Goal: Complete application form

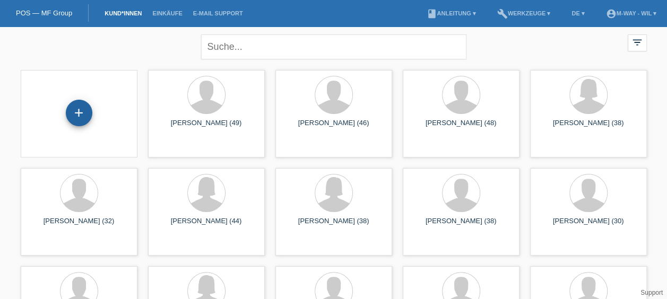
click at [77, 111] on div "+" at bounding box center [79, 113] width 27 height 27
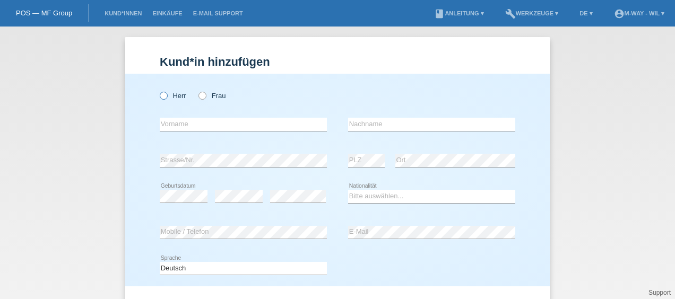
click at [158, 90] on icon at bounding box center [158, 90] width 0 height 0
click at [160, 98] on input "Herr" at bounding box center [163, 95] width 7 height 7
radio input "true"
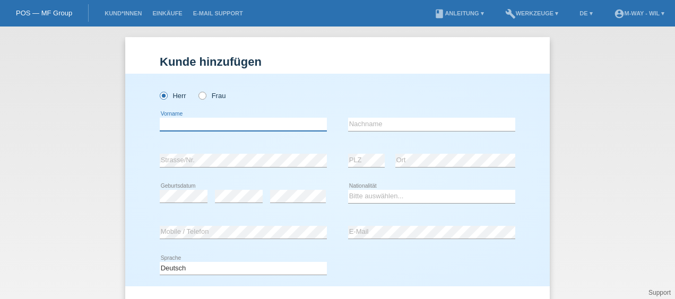
click at [173, 126] on input "text" at bounding box center [243, 124] width 167 height 13
type input "[PERSON_NAME]"
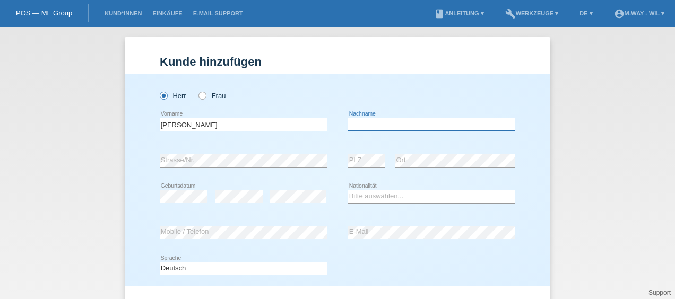
click at [372, 123] on input "text" at bounding box center [431, 124] width 167 height 13
type input "[PERSON_NAME]"
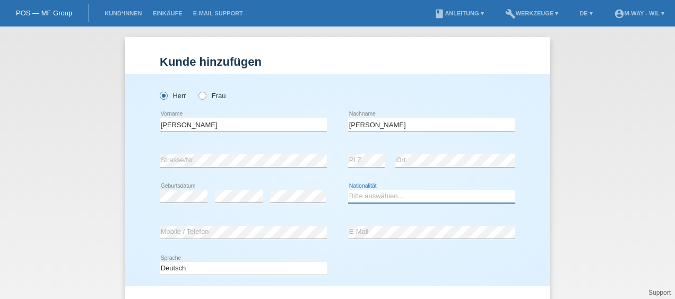
click at [370, 192] on select "Bitte auswählen... Schweiz Deutschland Liechtenstein Österreich ------------ Af…" at bounding box center [431, 196] width 167 height 13
select select "HR"
click at [348, 190] on select "Bitte auswählen... Schweiz Deutschland Liechtenstein Österreich ------------ Af…" at bounding box center [431, 196] width 167 height 13
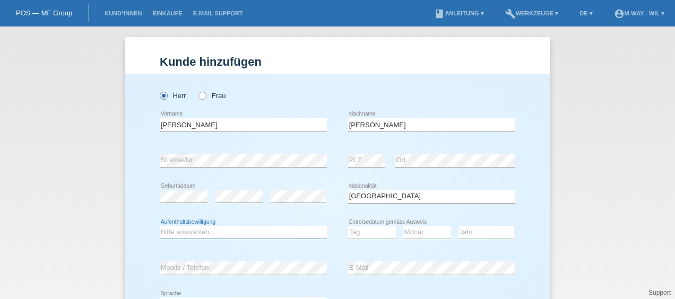
click at [172, 228] on select "Bitte auswählen... C B B - Flüchtlingsstatus Andere" at bounding box center [243, 232] width 167 height 13
select select "B"
click at [160, 226] on select "Bitte auswählen... C B B - Flüchtlingsstatus Andere" at bounding box center [243, 232] width 167 height 13
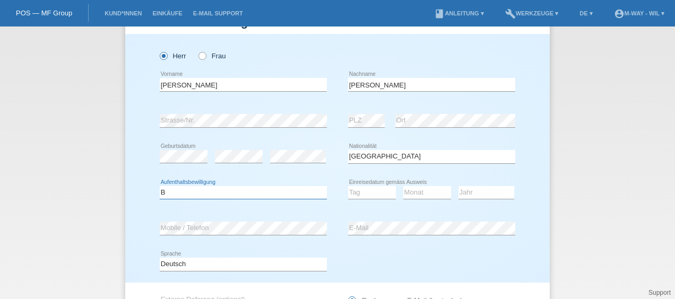
scroll to position [40, 0]
click at [359, 190] on select "Tag 01 02 03 04 05 06 07 08 09 10 11" at bounding box center [372, 192] width 48 height 13
select select "01"
click at [348, 186] on select "Tag 01 02 03 04 05 06 07 08 09 10 11" at bounding box center [372, 192] width 48 height 13
click at [421, 194] on select "Monat 01 02 03 04 05 06 07 08 09 10 11" at bounding box center [427, 192] width 48 height 13
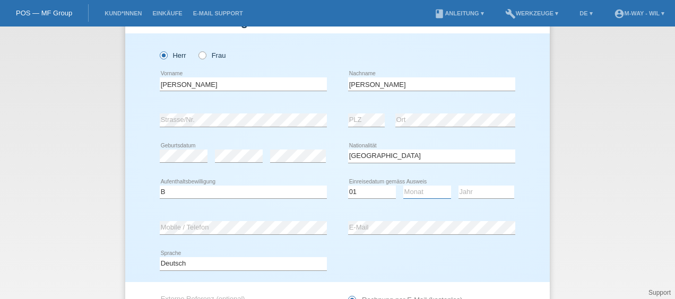
select select "12"
click at [403, 186] on select "Monat 01 02 03 04 05 06 07 08 09 10 11" at bounding box center [427, 192] width 48 height 13
click at [470, 190] on select "Jahr 2025 2024 2023 2022 2021 2020 2019 2018 2017 2016 2015 2014 2013 2012 2011…" at bounding box center [486, 192] width 56 height 13
select select "2023"
click at [458, 186] on select "Jahr 2025 2024 2023 2022 2021 2020 2019 2018 2017 2016 2015 2014 2013 2012 2011…" at bounding box center [486, 192] width 56 height 13
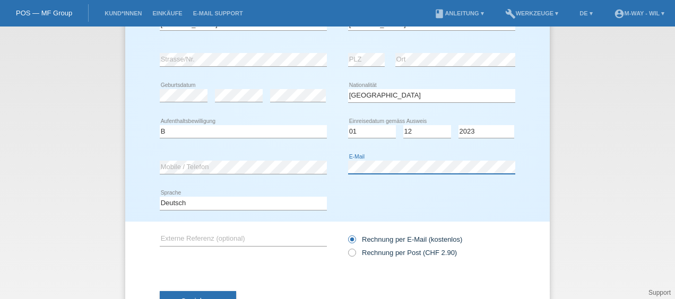
scroll to position [143, 0]
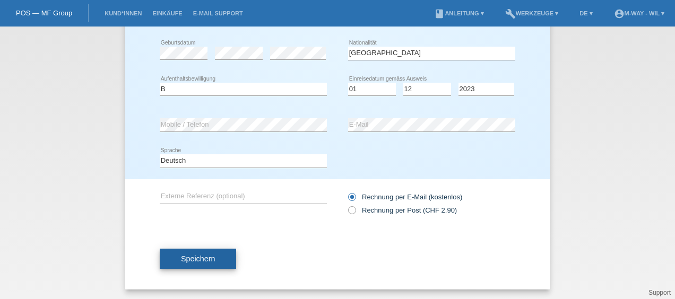
click at [191, 259] on span "Speichern" at bounding box center [198, 259] width 34 height 8
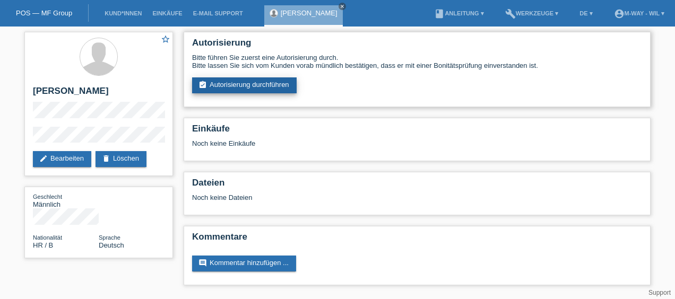
click at [243, 84] on link "assignment_turned_in Autorisierung durchführen" at bounding box center [244, 85] width 105 height 16
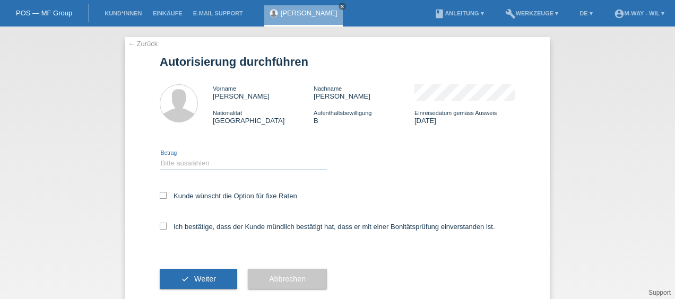
click at [177, 161] on select "Bitte auswählen CHF 1.00 - CHF 499.00 CHF 500.00 - CHF 1'999.00 CHF 2'000.00 - …" at bounding box center [243, 163] width 167 height 13
select select "3"
click at [160, 157] on select "Bitte auswählen CHF 1.00 - CHF 499.00 CHF 500.00 - CHF 1'999.00 CHF 2'000.00 - …" at bounding box center [243, 163] width 167 height 13
click at [160, 228] on icon at bounding box center [163, 226] width 7 height 7
click at [160, 228] on input "Ich bestätige, dass der Kunde mündlich bestätigt hat, dass er mit einer Bonität…" at bounding box center [163, 226] width 7 height 7
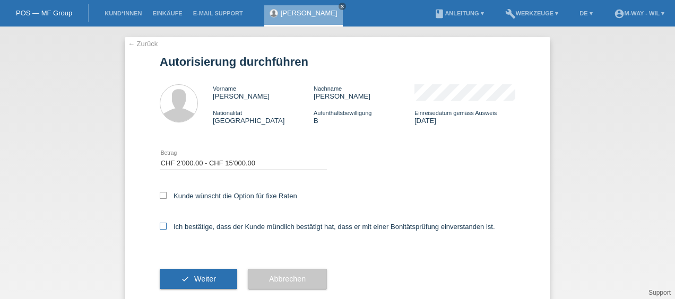
checkbox input "true"
click at [194, 282] on span "Weiter" at bounding box center [205, 279] width 22 height 8
